Goal: Information Seeking & Learning: Compare options

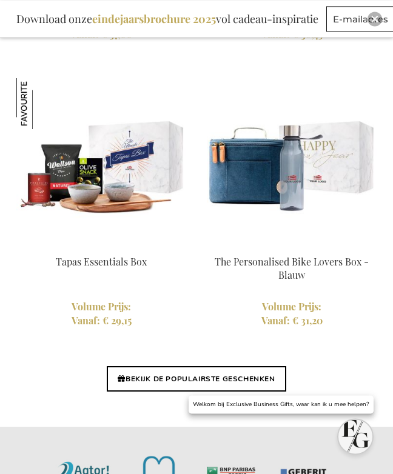
scroll to position [3987, 0]
click at [69, 181] on img at bounding box center [101, 163] width 170 height 170
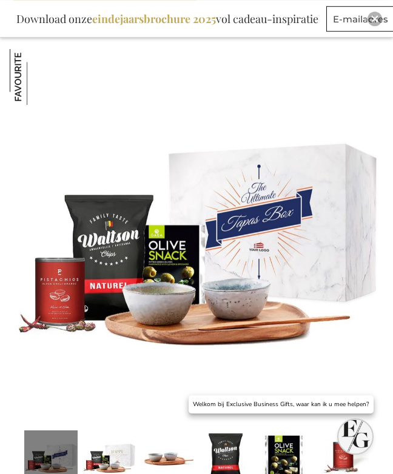
scroll to position [155, 0]
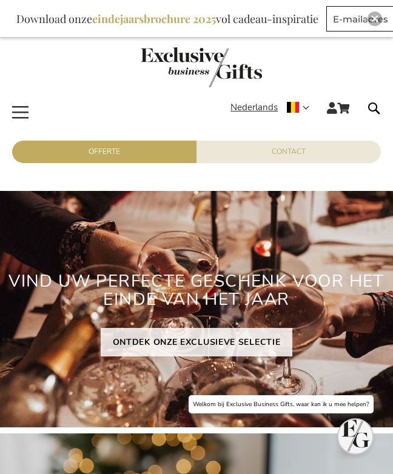
click at [371, 108] on form "Search Search" at bounding box center [371, 110] width 24 height 19
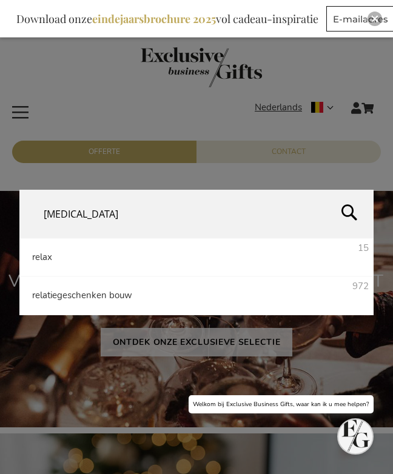
click at [42, 277] on li "relax 15" at bounding box center [196, 257] width 354 height 38
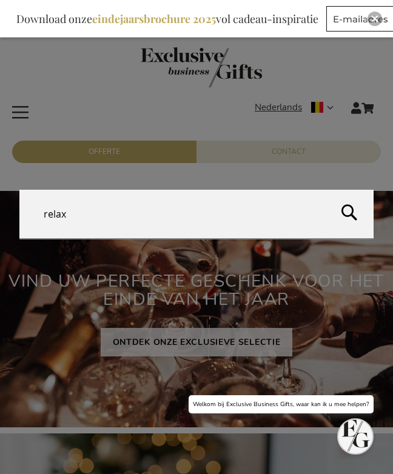
type input "relax"
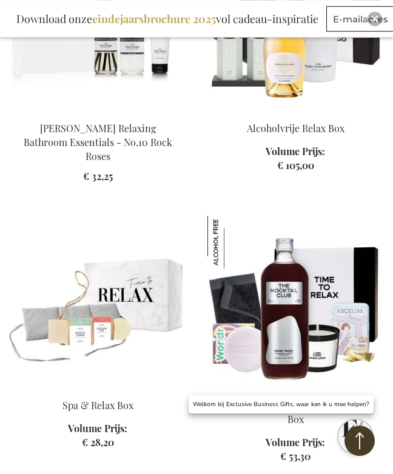
scroll to position [680, 0]
click at [36, 322] on img at bounding box center [98, 301] width 176 height 170
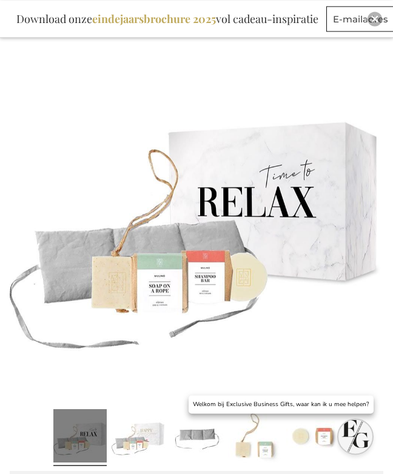
scroll to position [178, 0]
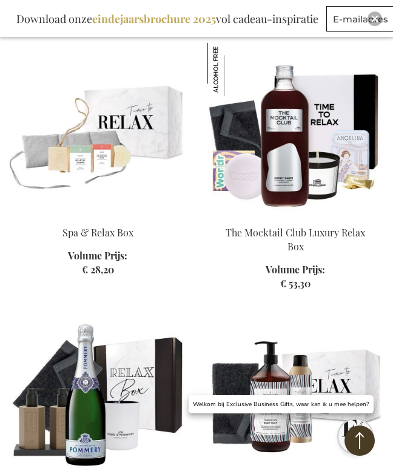
scroll to position [1025, 0]
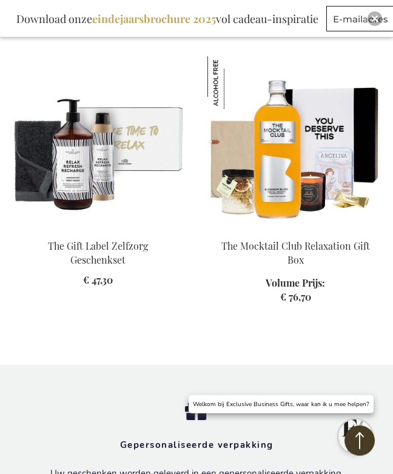
scroll to position [1900, 0]
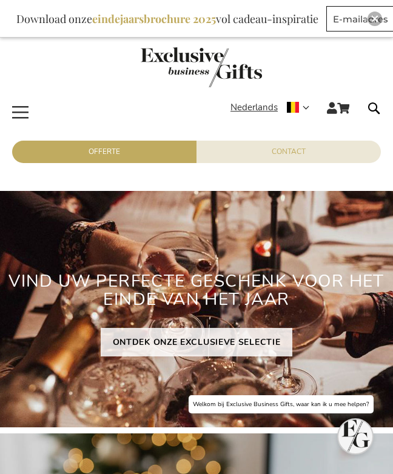
click at [136, 22] on b "eindejaarsbrochure 2025" at bounding box center [154, 19] width 124 height 15
click at [16, 98] on span "Toggle Nav" at bounding box center [21, 98] width 22 height 0
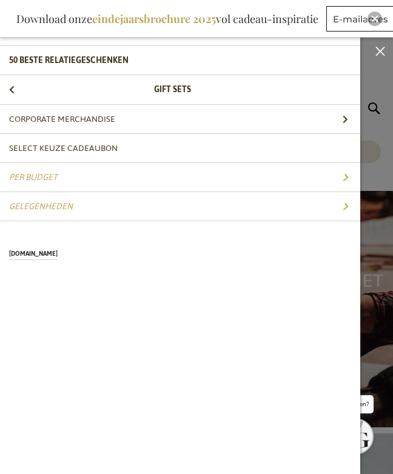
click at [165, 84] on span "Gift Sets" at bounding box center [172, 89] width 37 height 16
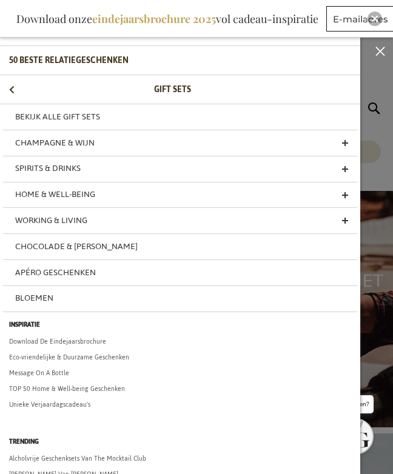
click at [35, 192] on span "Home & Well-being" at bounding box center [55, 194] width 80 height 16
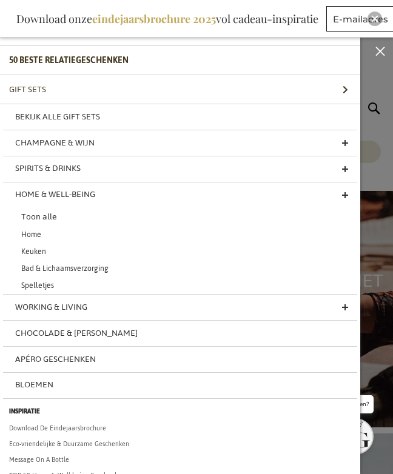
click at [33, 215] on link "Toon alle" at bounding box center [189, 216] width 354 height 19
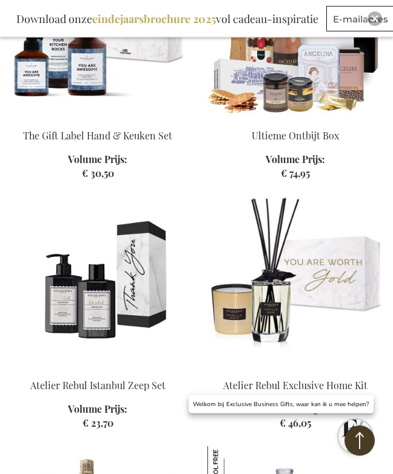
scroll to position [970, 0]
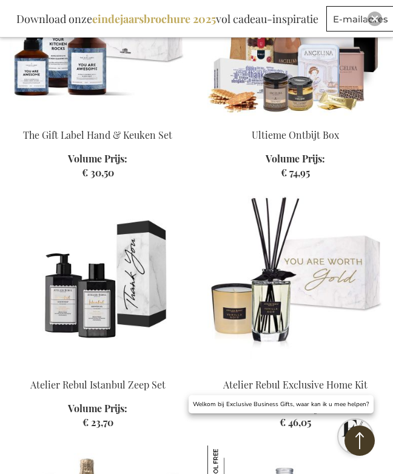
click at [47, 270] on img at bounding box center [98, 281] width 176 height 170
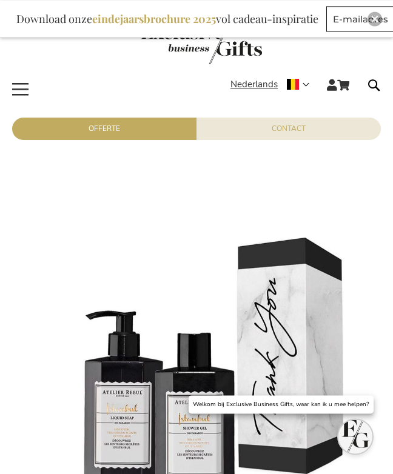
scroll to position [22, 0]
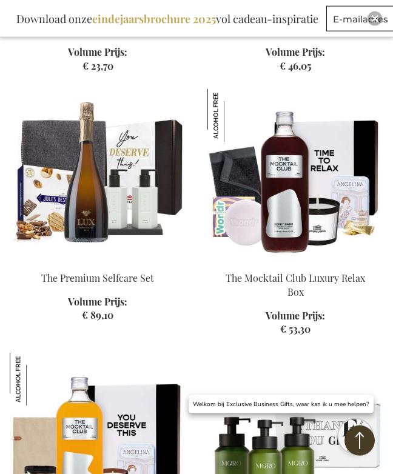
scroll to position [1327, 0]
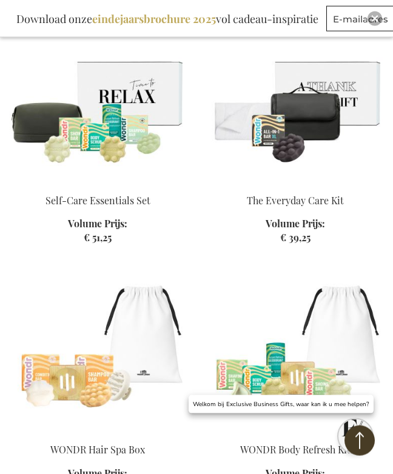
scroll to position [2965, 0]
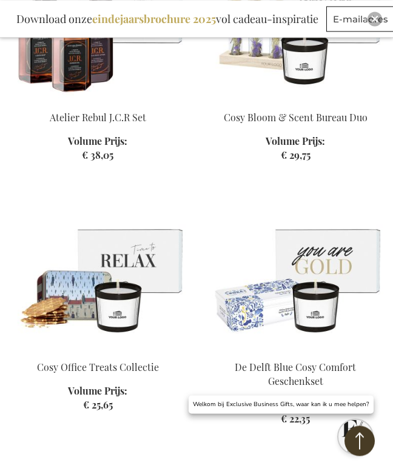
scroll to position [4315, 0]
click at [103, 264] on img at bounding box center [98, 263] width 176 height 170
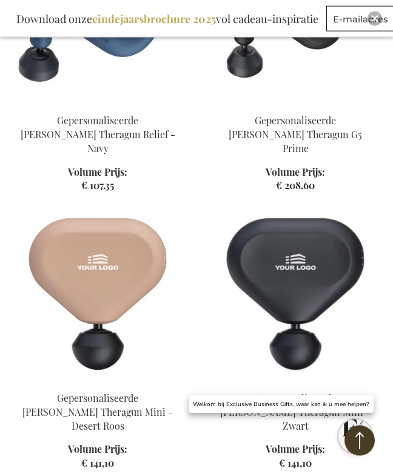
scroll to position [2356, 0]
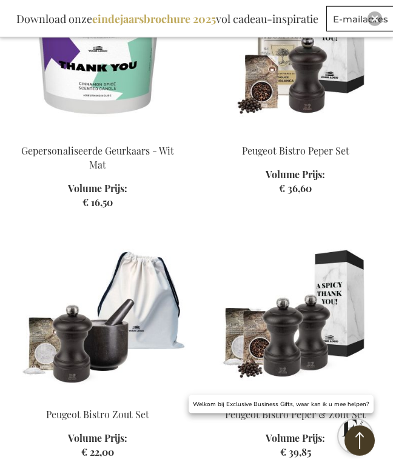
scroll to position [4218, 0]
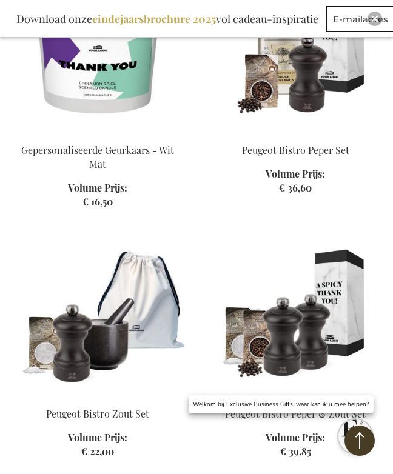
click at [57, 256] on img at bounding box center [98, 310] width 176 height 170
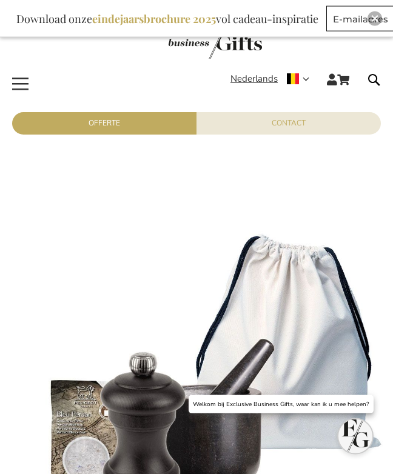
scroll to position [24, 0]
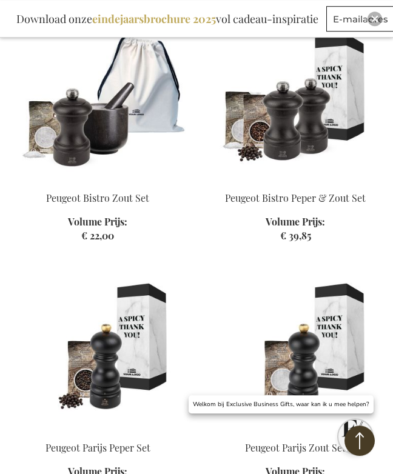
scroll to position [1244, 0]
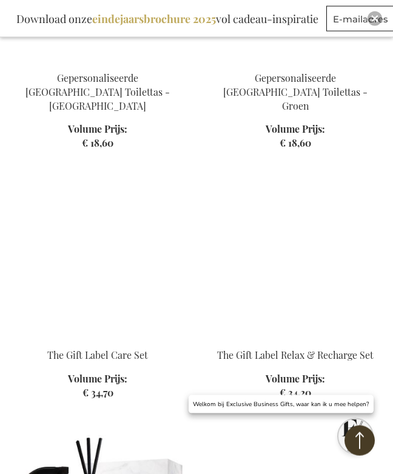
scroll to position [4071, 0]
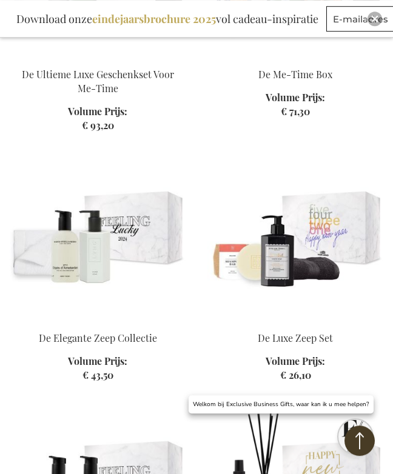
scroll to position [6173, 0]
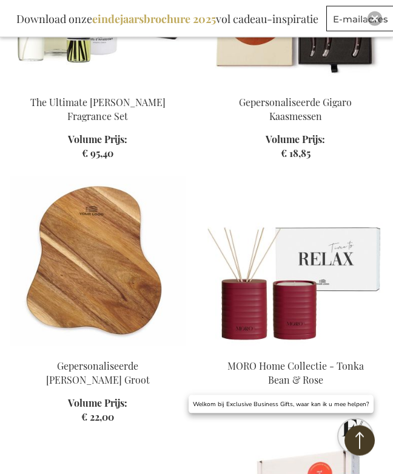
scroll to position [9535, 0]
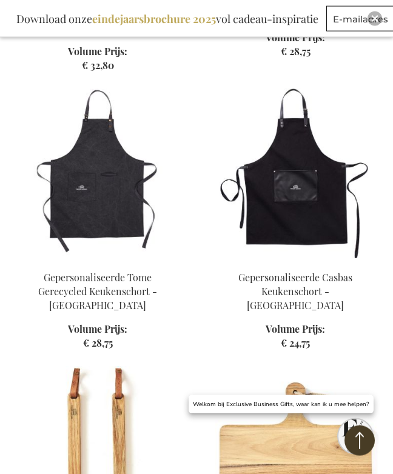
scroll to position [11248, 0]
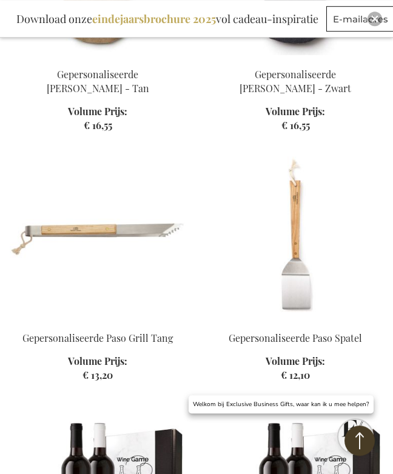
scroll to position [12800, 0]
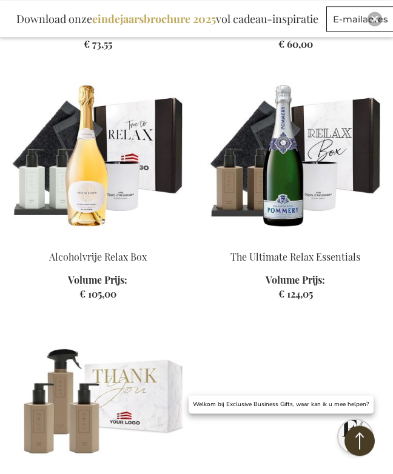
scroll to position [7301, 0]
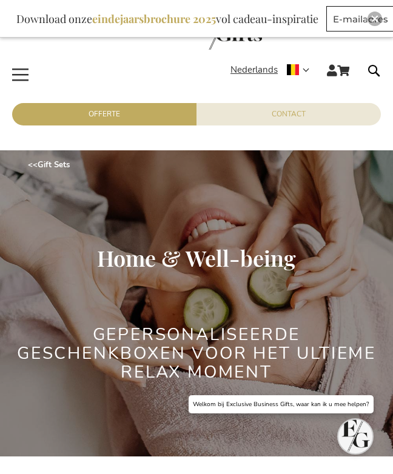
click at [21, 61] on span "Toggle Nav" at bounding box center [21, 61] width 22 height 0
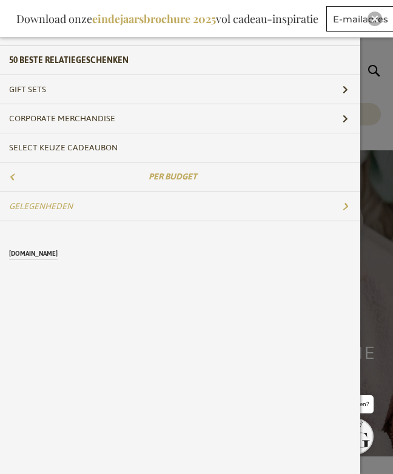
click at [33, 181] on link "Per Budget" at bounding box center [180, 177] width 360 height 29
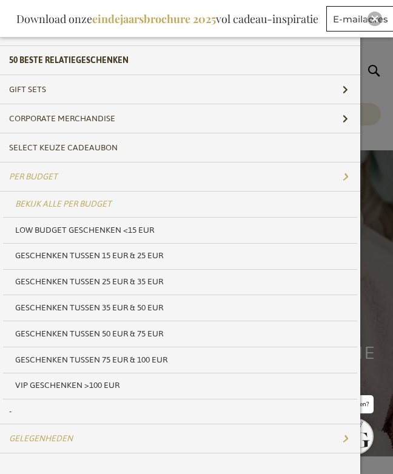
click at [39, 230] on span "Low budget Geschenken <15 EUR" at bounding box center [84, 230] width 139 height 16
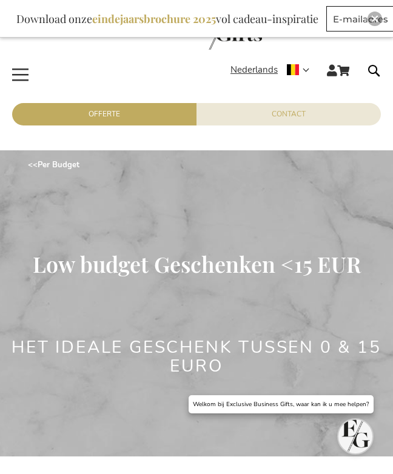
click at [23, 61] on span "Toggle Nav" at bounding box center [21, 61] width 22 height 0
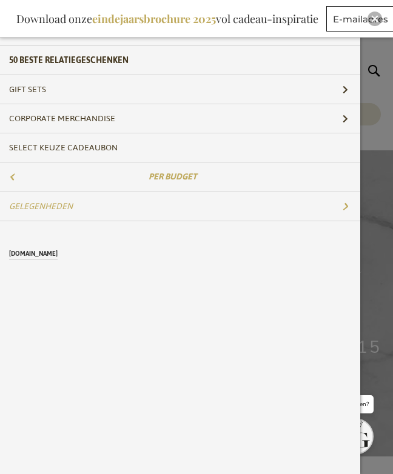
click at [24, 183] on link "Per Budget" at bounding box center [180, 177] width 360 height 29
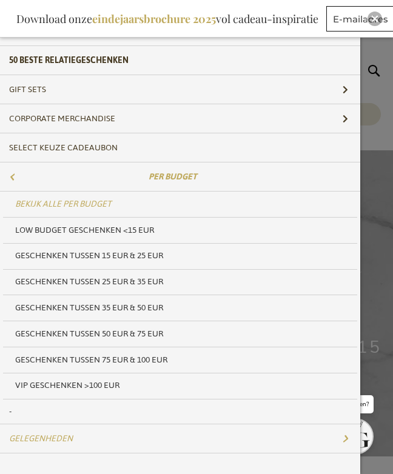
click at [27, 257] on span "Geschenken tussen 15 EUR & 25 EUR" at bounding box center [89, 255] width 148 height 16
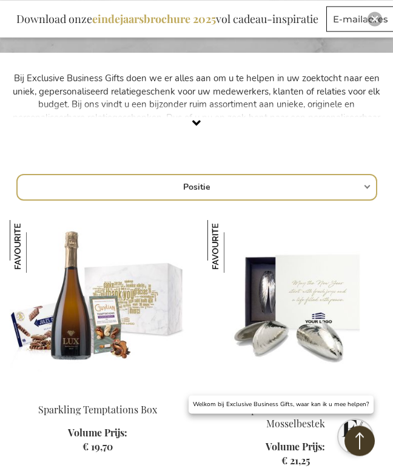
scroll to position [404, 0]
click at [42, 189] on select "Positie Best Sellers Meest bekeken Nieuw Biggest Saving Price: low to high Pric…" at bounding box center [196, 187] width 361 height 27
select select "price_asc"
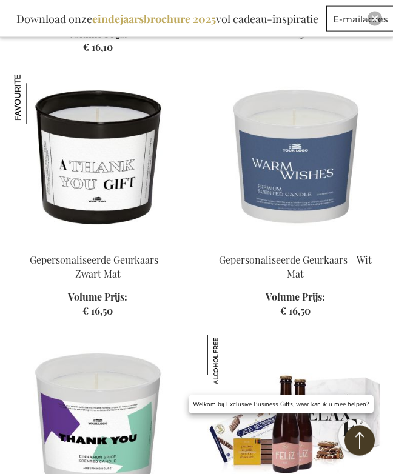
scroll to position [3184, 0]
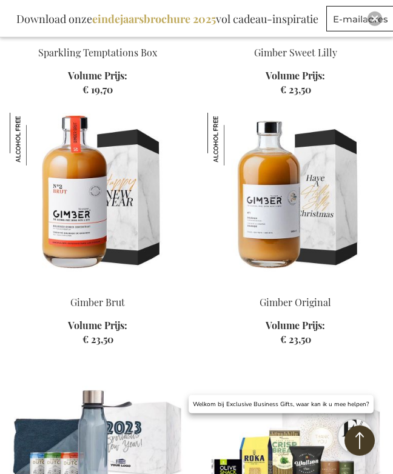
scroll to position [5816, 0]
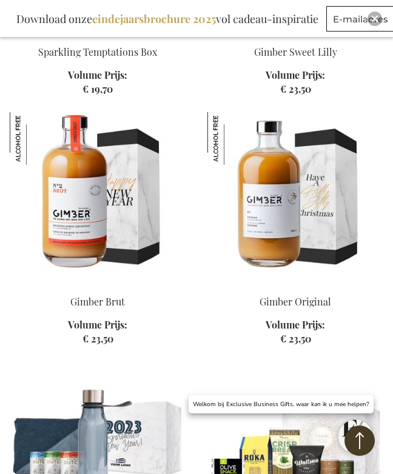
click at [60, 172] on img at bounding box center [98, 197] width 176 height 170
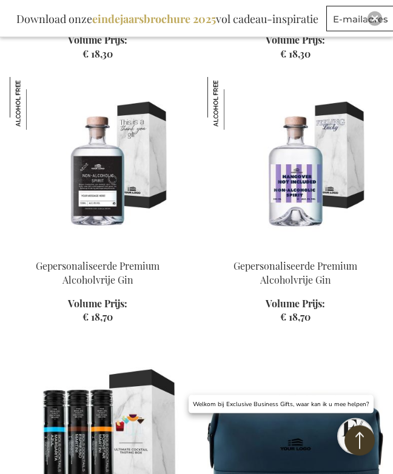
scroll to position [1913, 0]
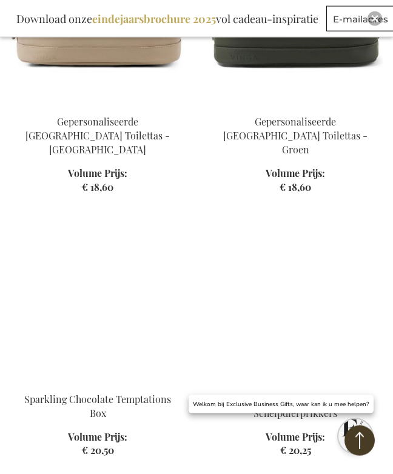
scroll to position [2618, 0]
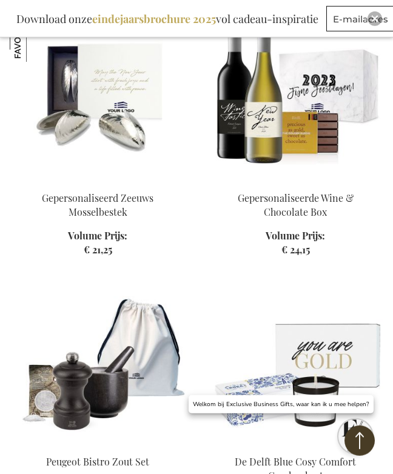
scroll to position [6604, 0]
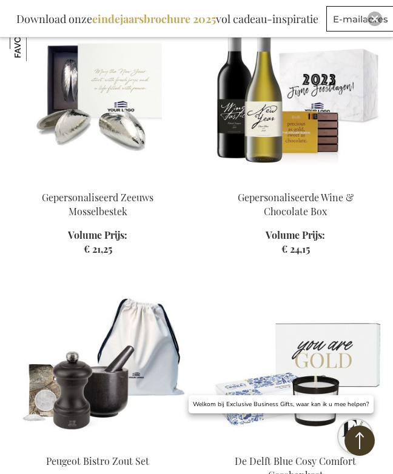
click at [45, 275] on img at bounding box center [98, 357] width 176 height 170
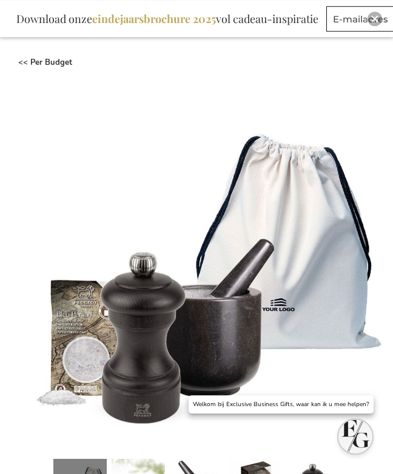
scroll to position [132, 0]
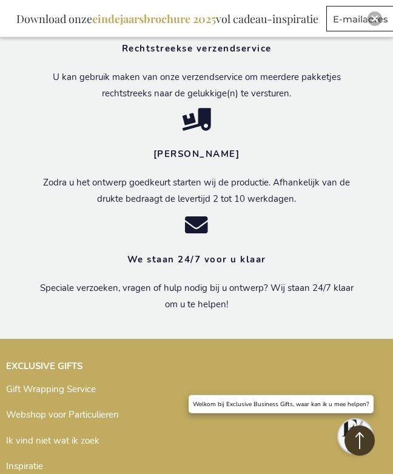
scroll to position [4526, 0]
